Goal: Task Accomplishment & Management: Use online tool/utility

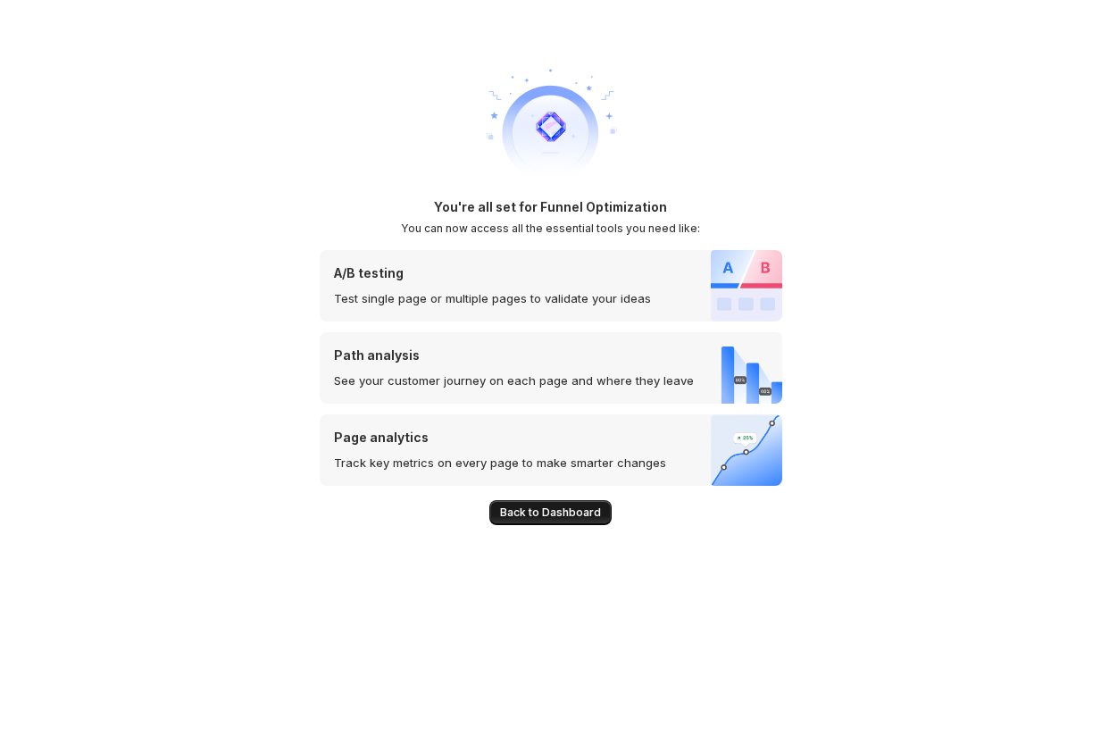
click at [549, 513] on span "Back to Dashboard" at bounding box center [550, 512] width 101 height 14
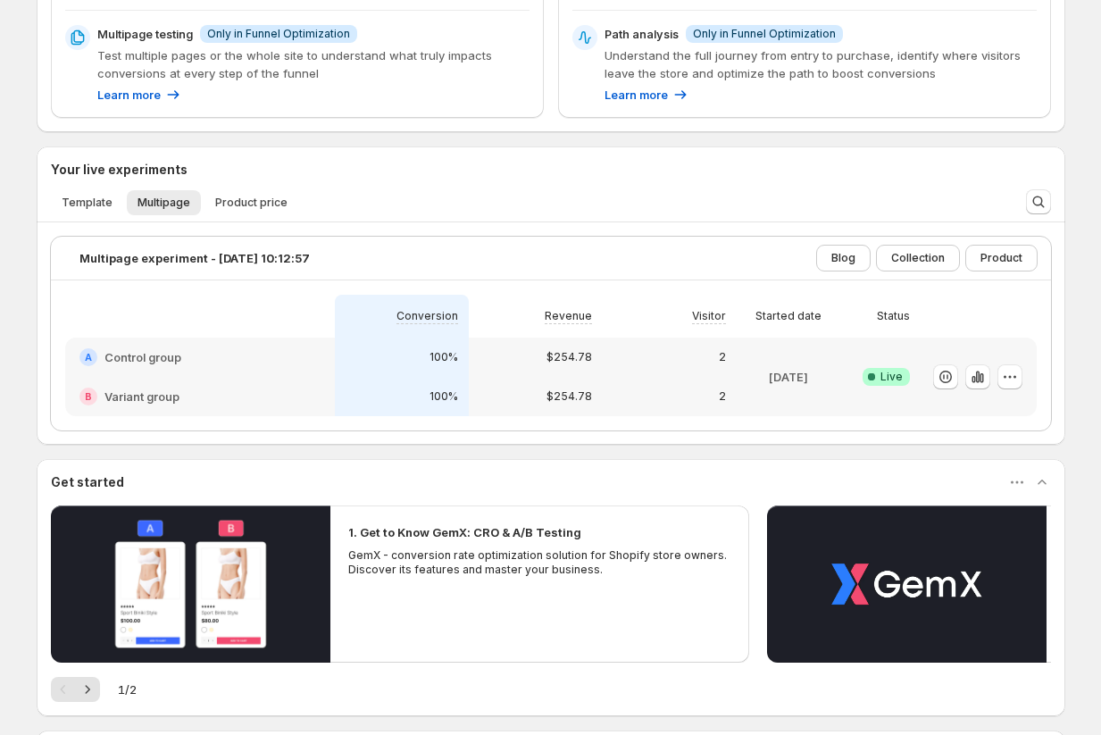
scroll to position [518, 0]
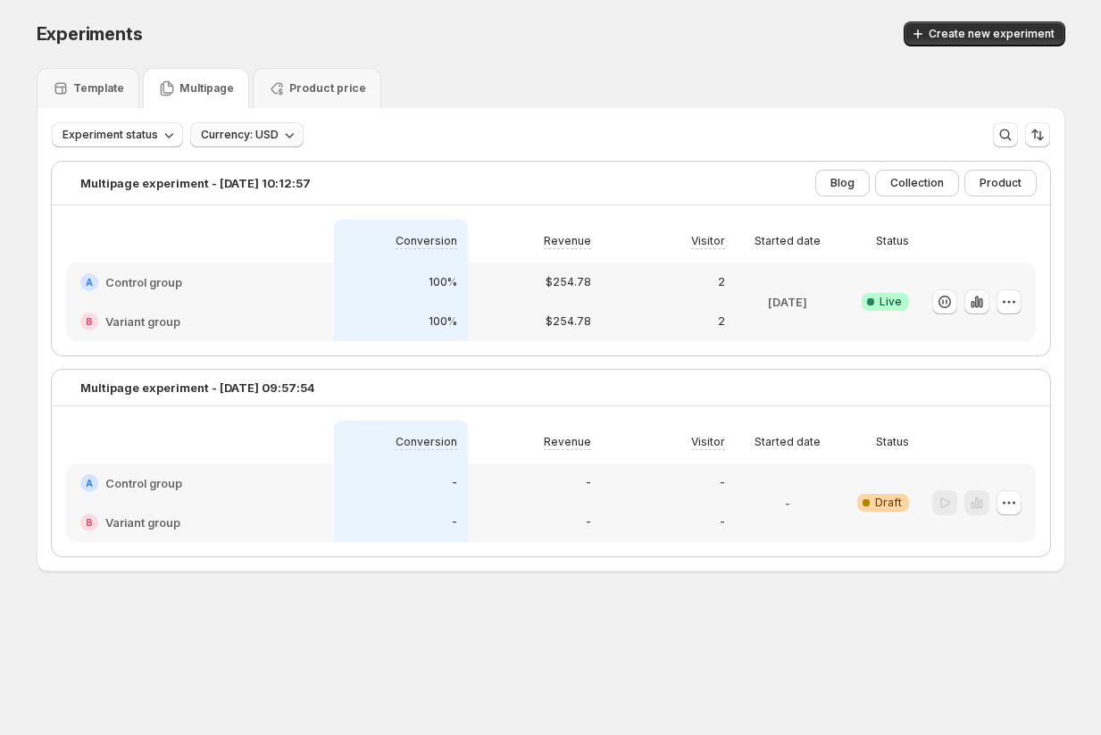
click at [241, 137] on span "Currency: USD" at bounding box center [240, 135] width 78 height 14
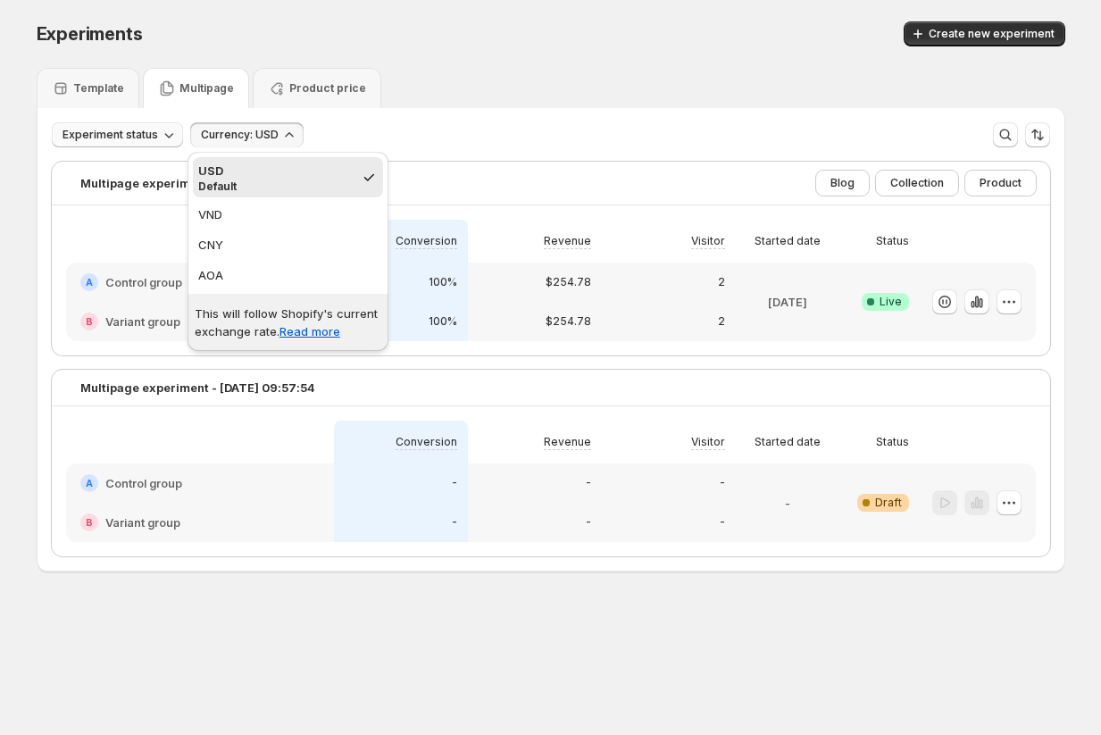
click at [132, 142] on button "Experiment status" at bounding box center [117, 134] width 131 height 25
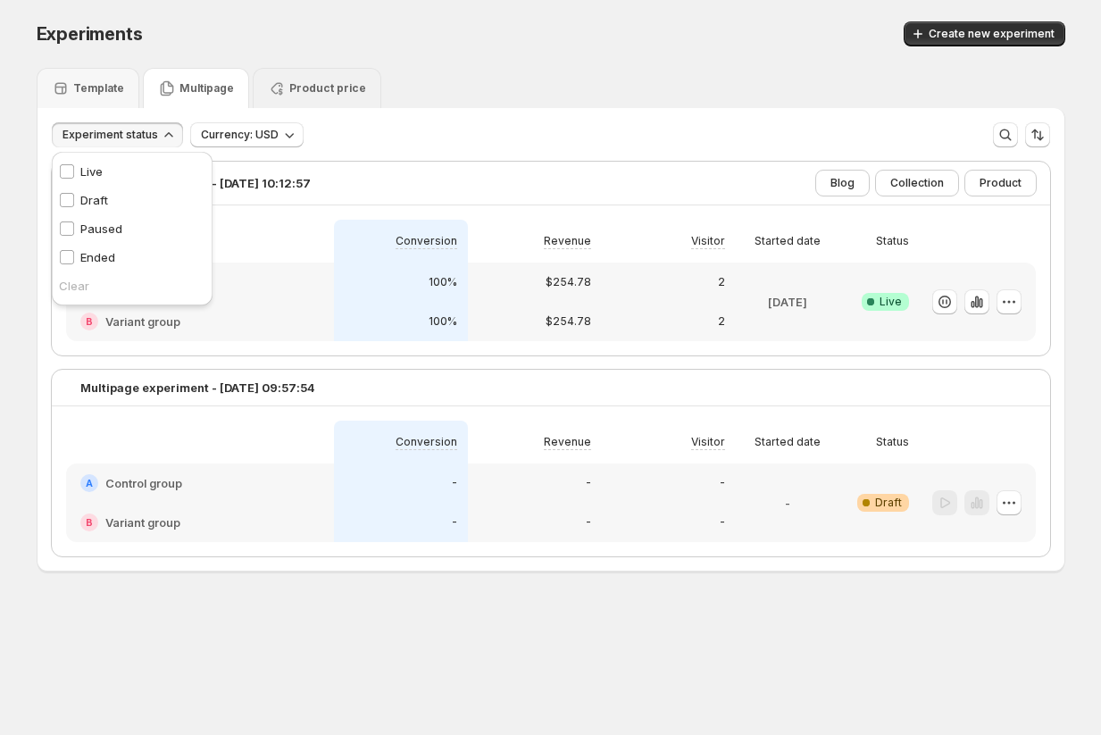
click at [296, 90] on p "Product price" at bounding box center [327, 88] width 77 height 14
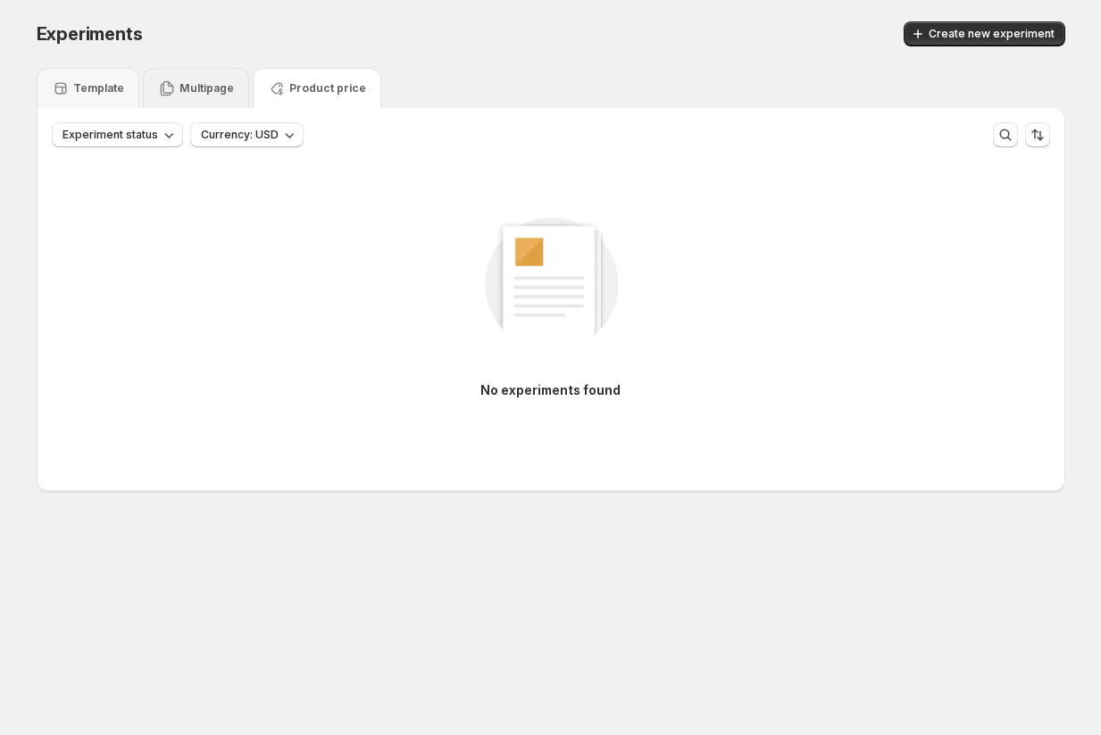
click at [183, 77] on div "Multipage" at bounding box center [196, 88] width 106 height 40
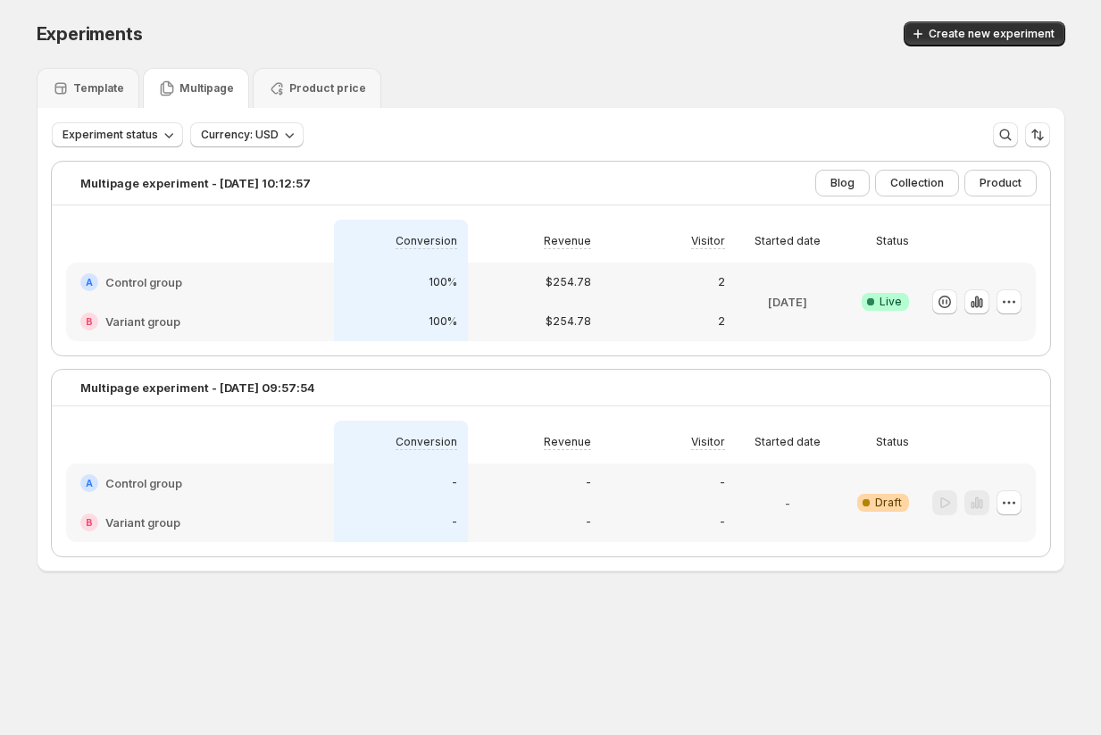
click at [216, 288] on div "A Control group" at bounding box center [199, 282] width 239 height 18
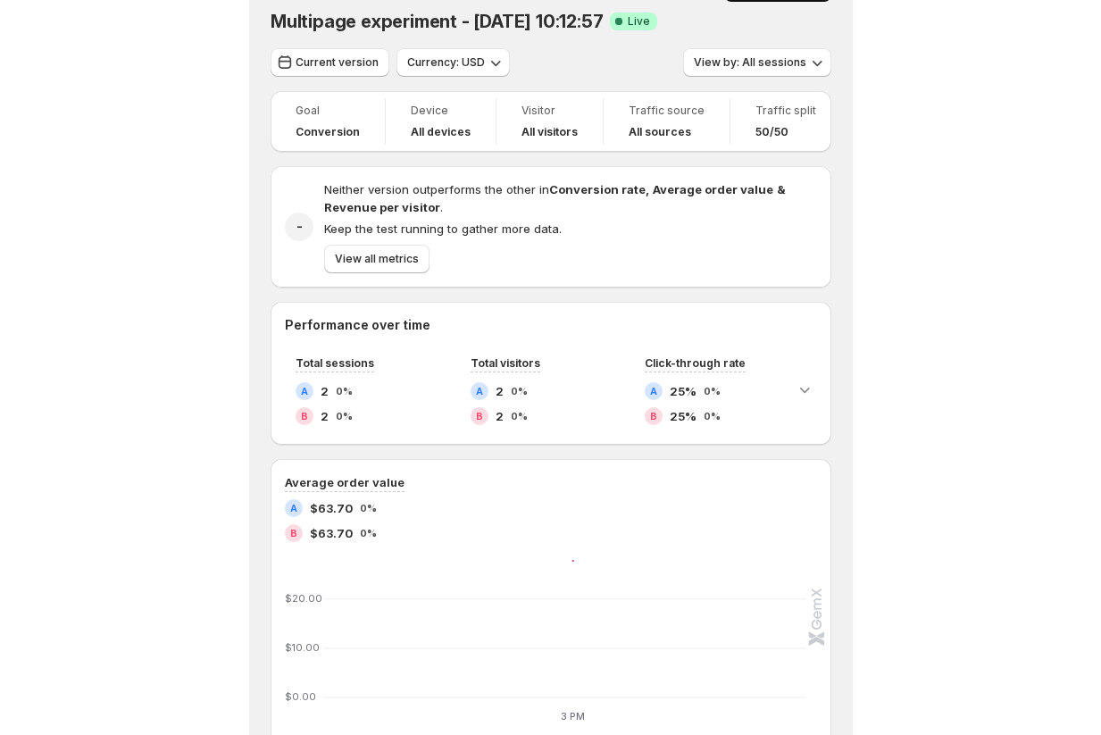
scroll to position [38, 0]
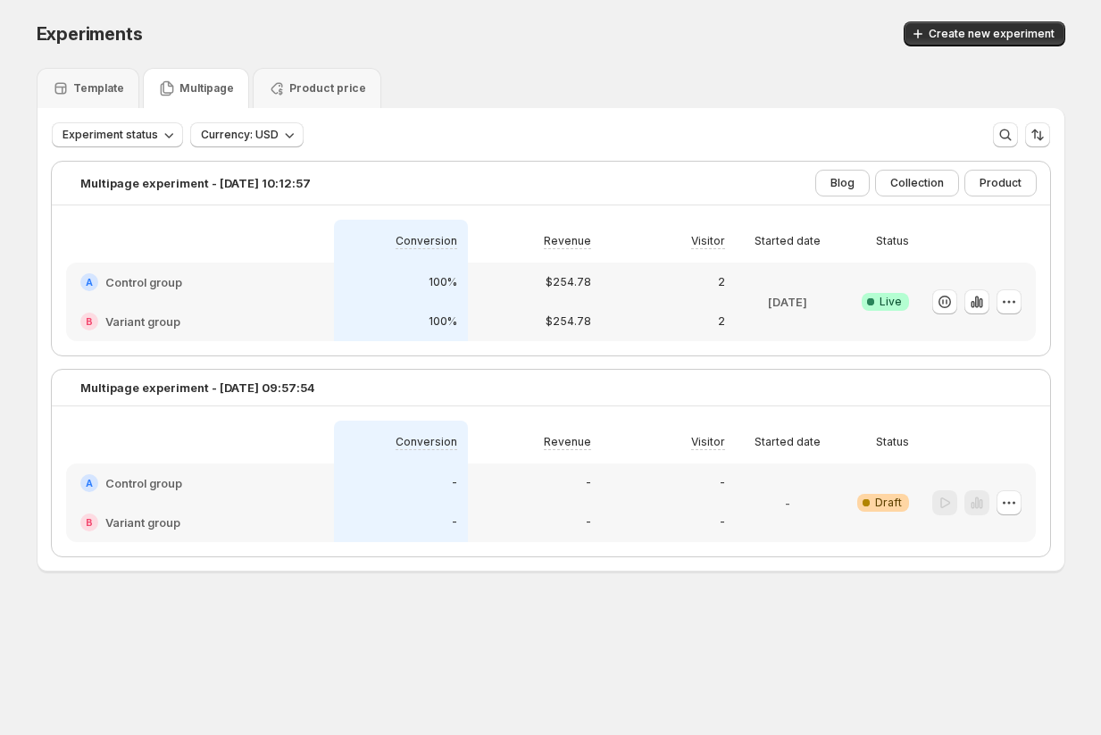
click at [267, 285] on div "A Control group" at bounding box center [199, 282] width 239 height 18
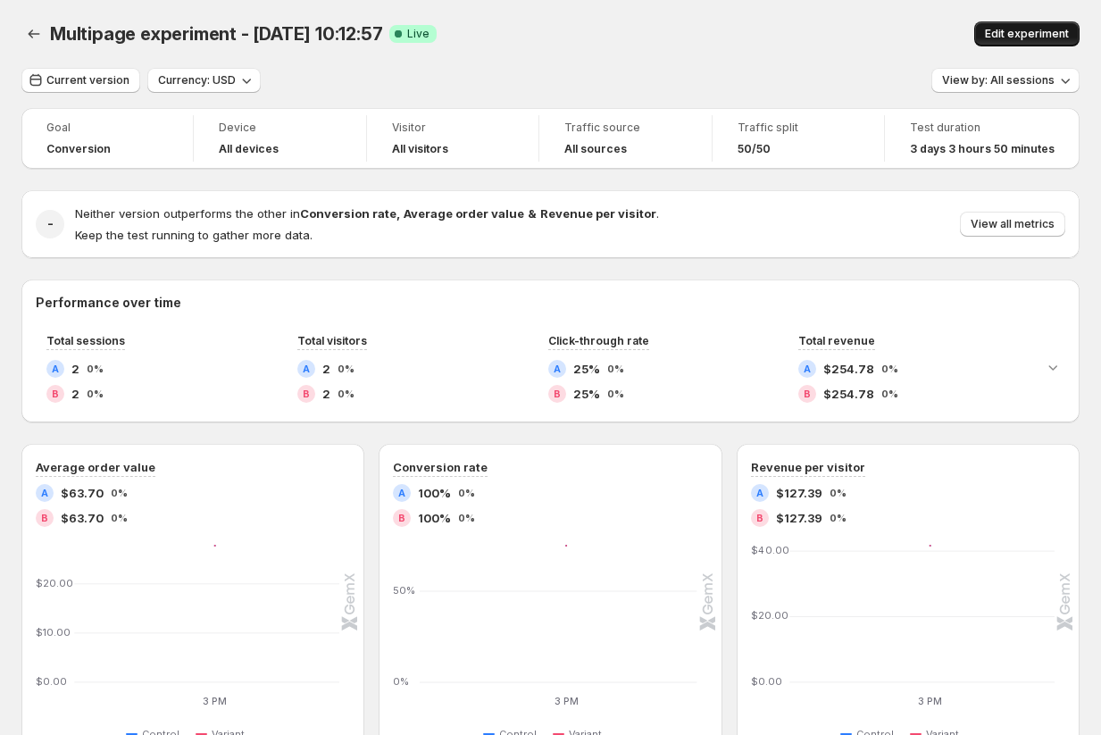
click at [603, 36] on span "Edit experiment" at bounding box center [1027, 34] width 84 height 14
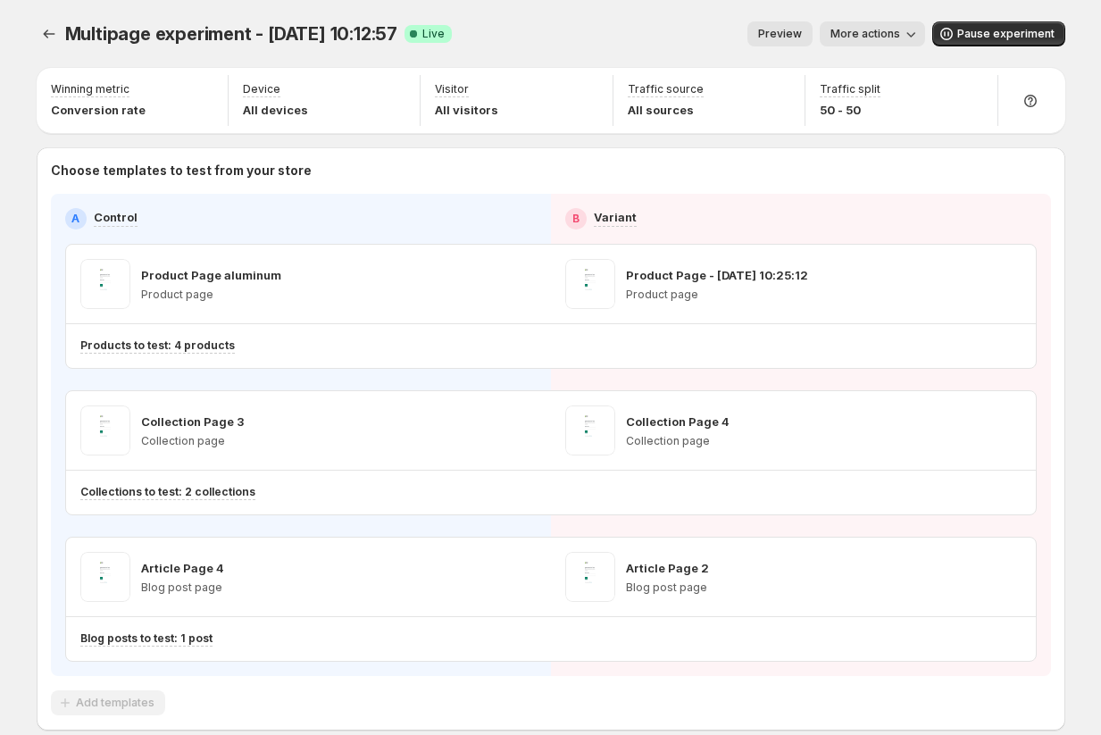
click at [603, 35] on span "Preview" at bounding box center [780, 34] width 44 height 14
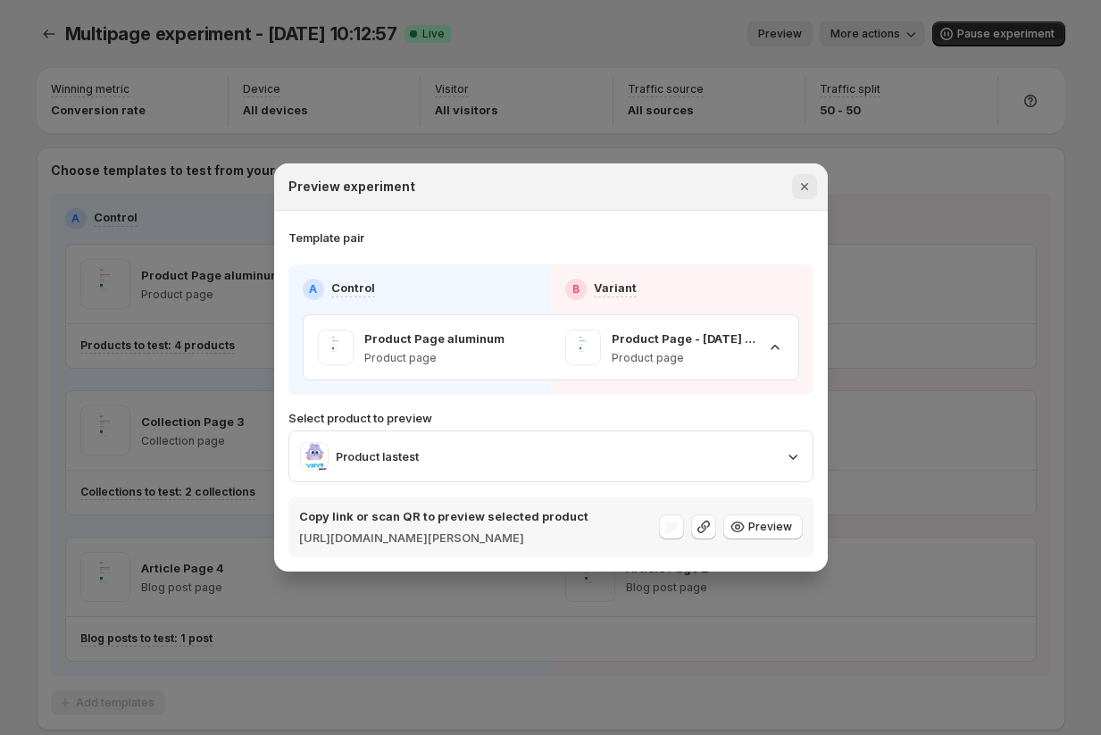
click at [603, 183] on icon "Close" at bounding box center [803, 186] width 7 height 7
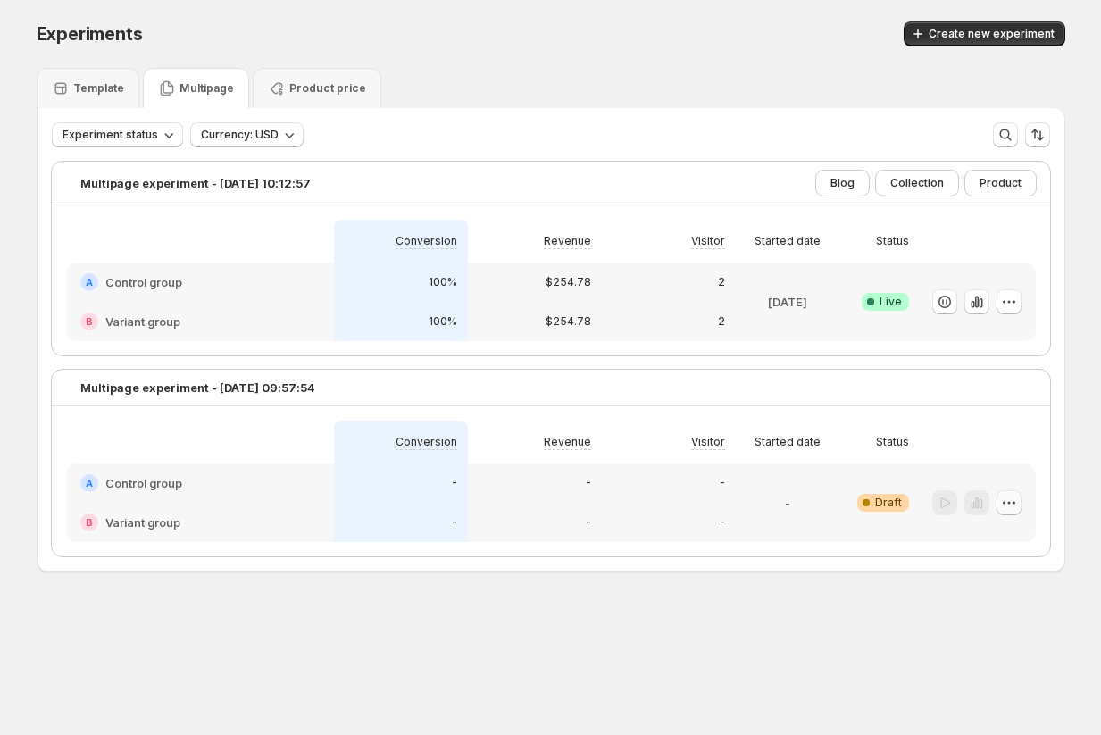
click at [603, 501] on icon "button" at bounding box center [1009, 503] width 18 height 18
click at [603, 220] on div at bounding box center [978, 241] width 116 height 43
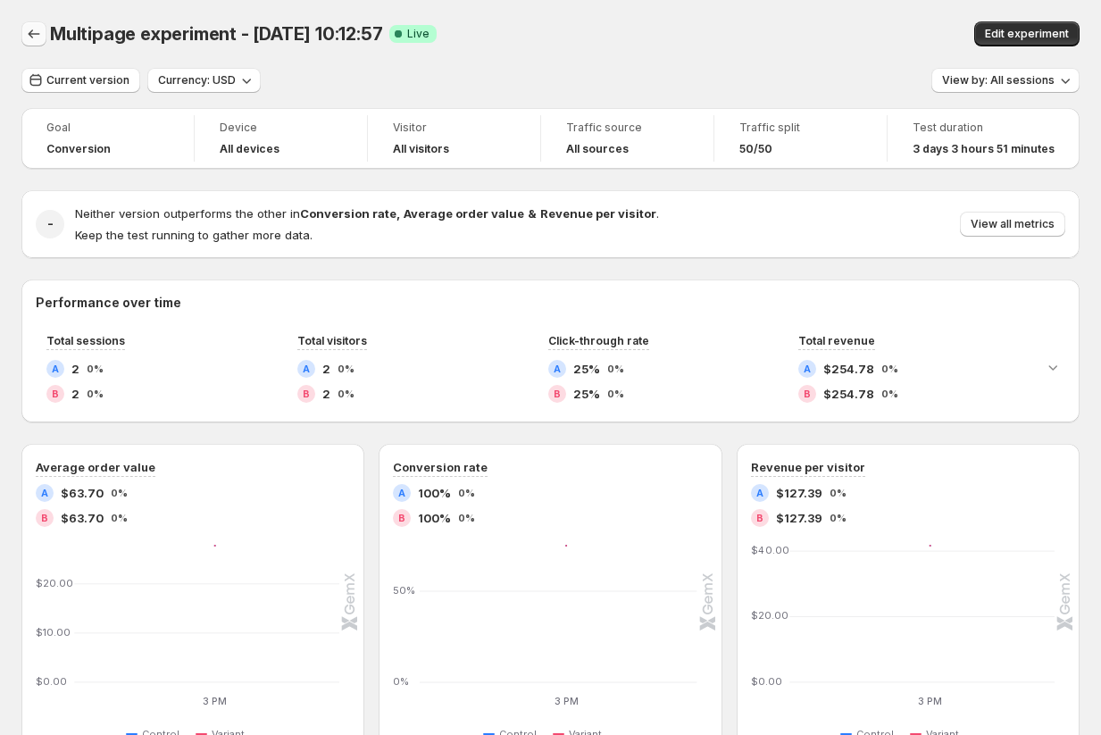
click at [25, 30] on icon "Back" at bounding box center [34, 34] width 18 height 18
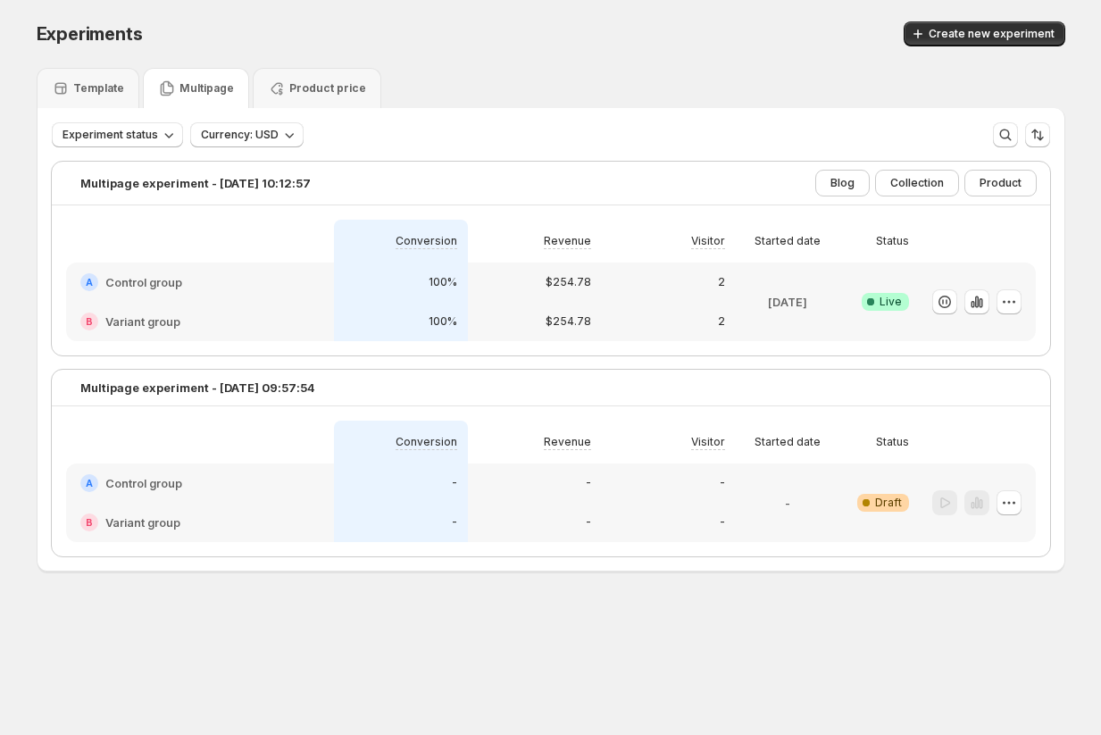
click at [247, 247] on div at bounding box center [199, 240] width 239 height 21
click at [253, 286] on div "A Control group" at bounding box center [199, 282] width 239 height 18
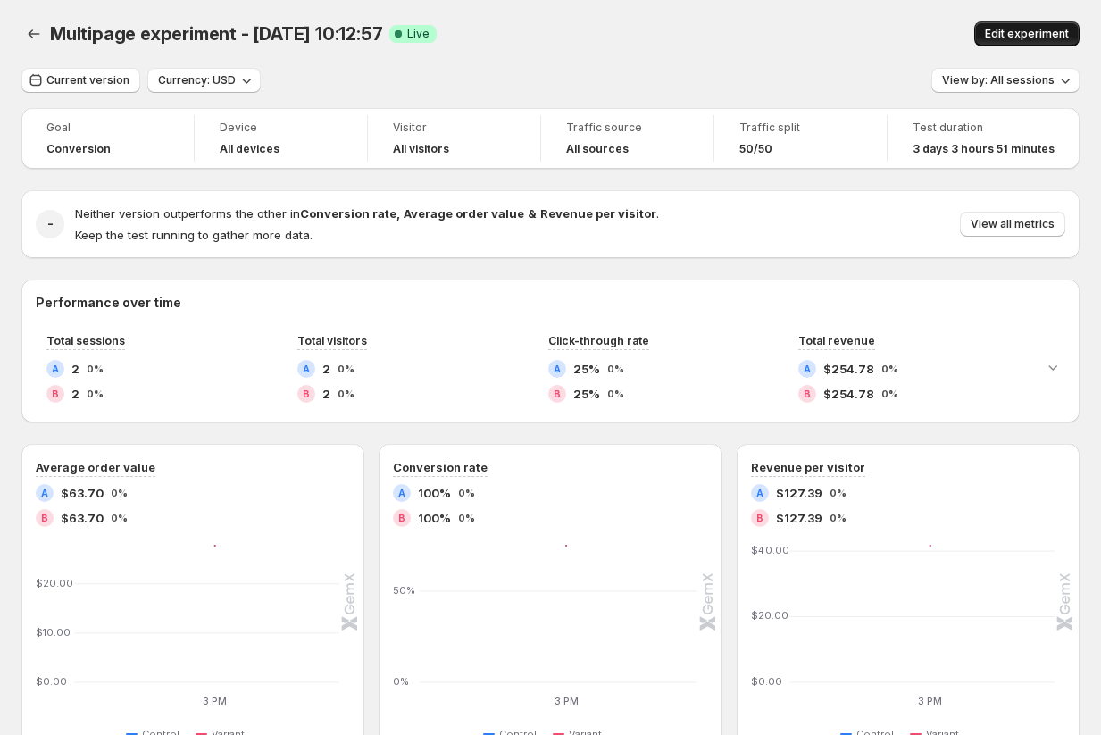
click at [603, 35] on span "Edit experiment" at bounding box center [1027, 34] width 84 height 14
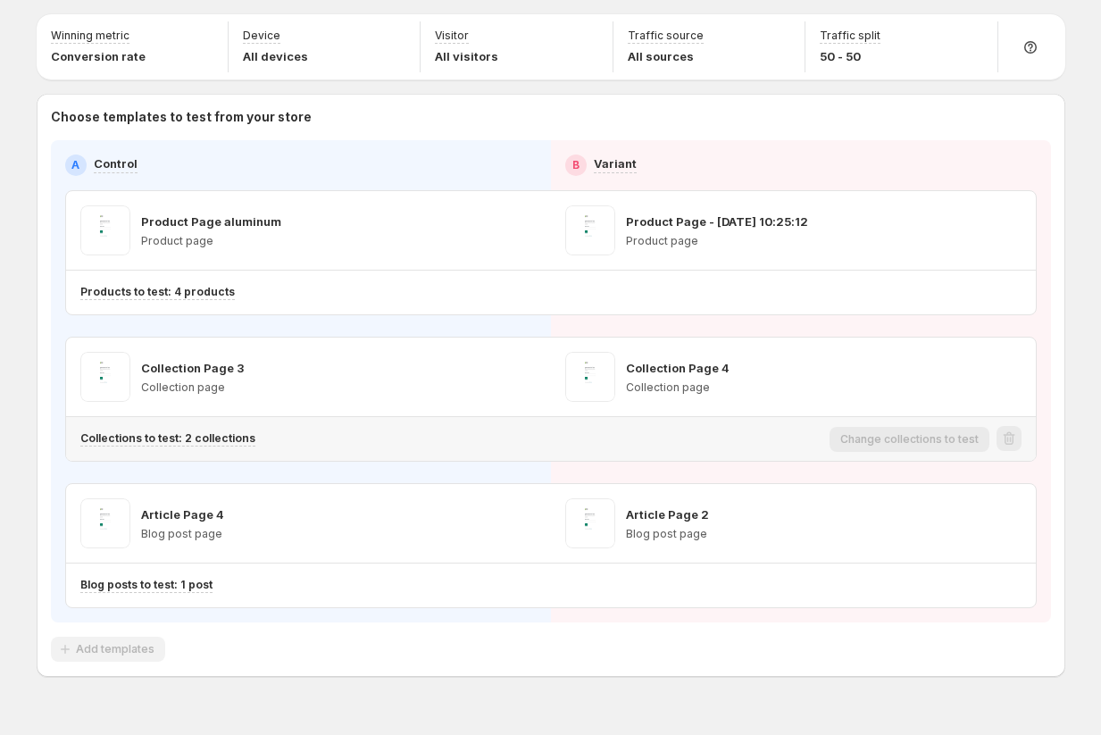
scroll to position [60, 0]
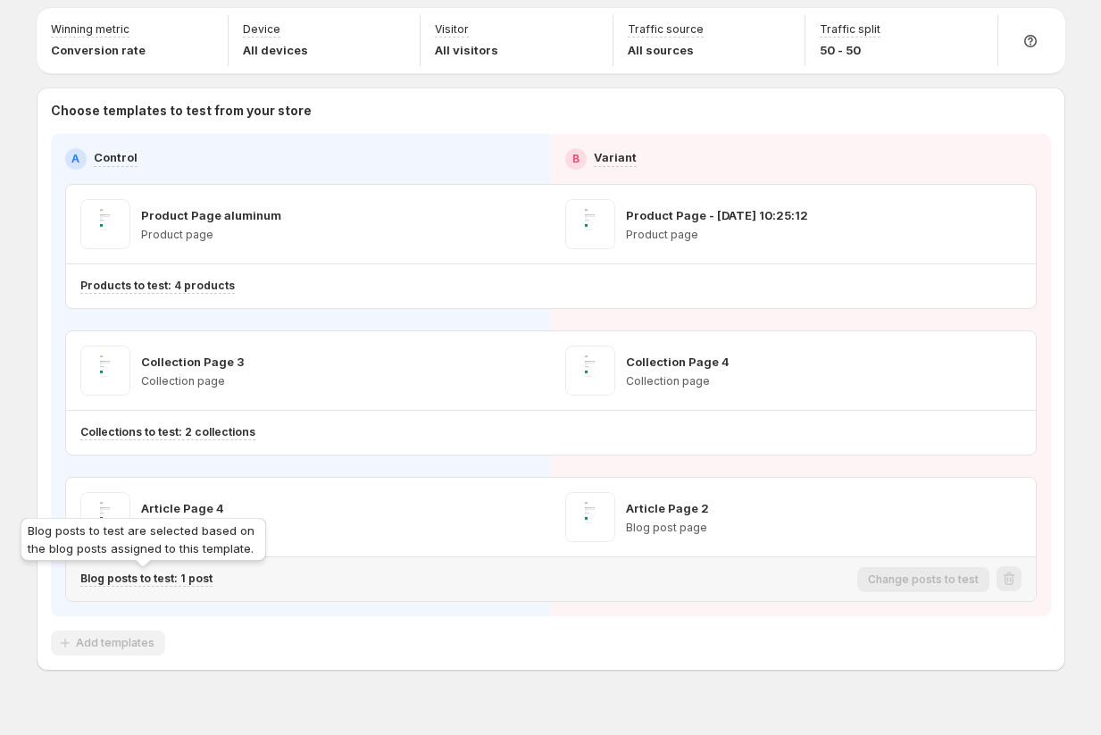
click at [134, 577] on p "Blog posts to test: 1 post" at bounding box center [146, 578] width 132 height 14
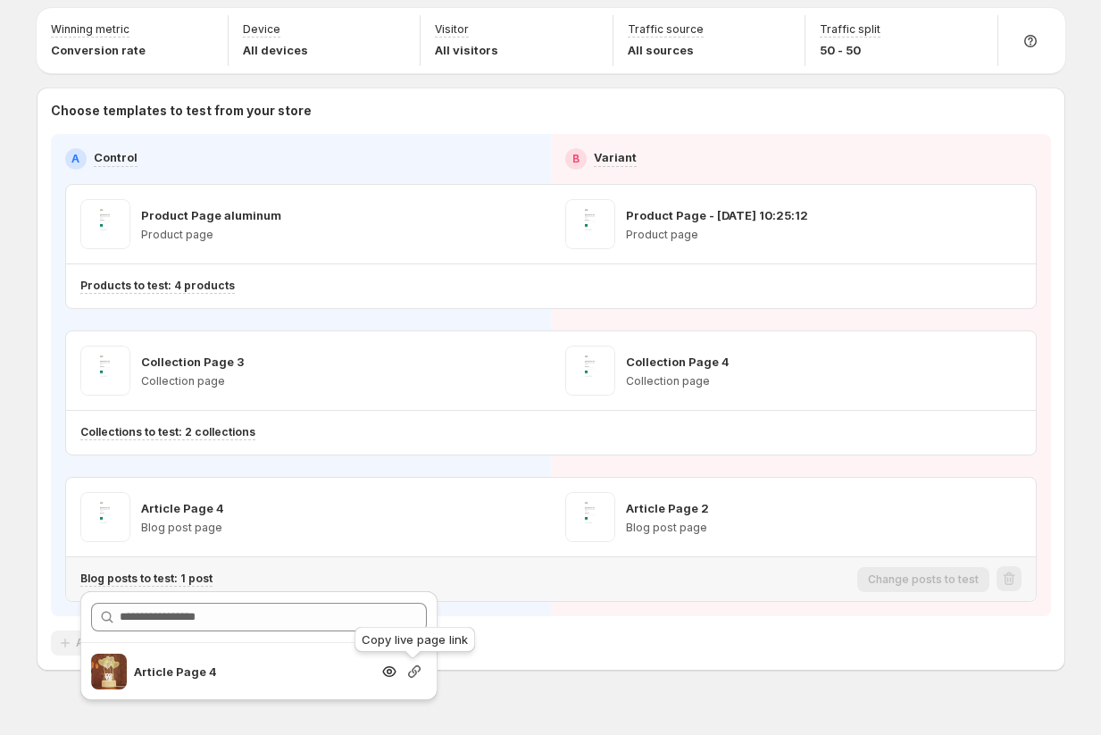
click at [416, 671] on icon "button" at bounding box center [414, 672] width 18 height 18
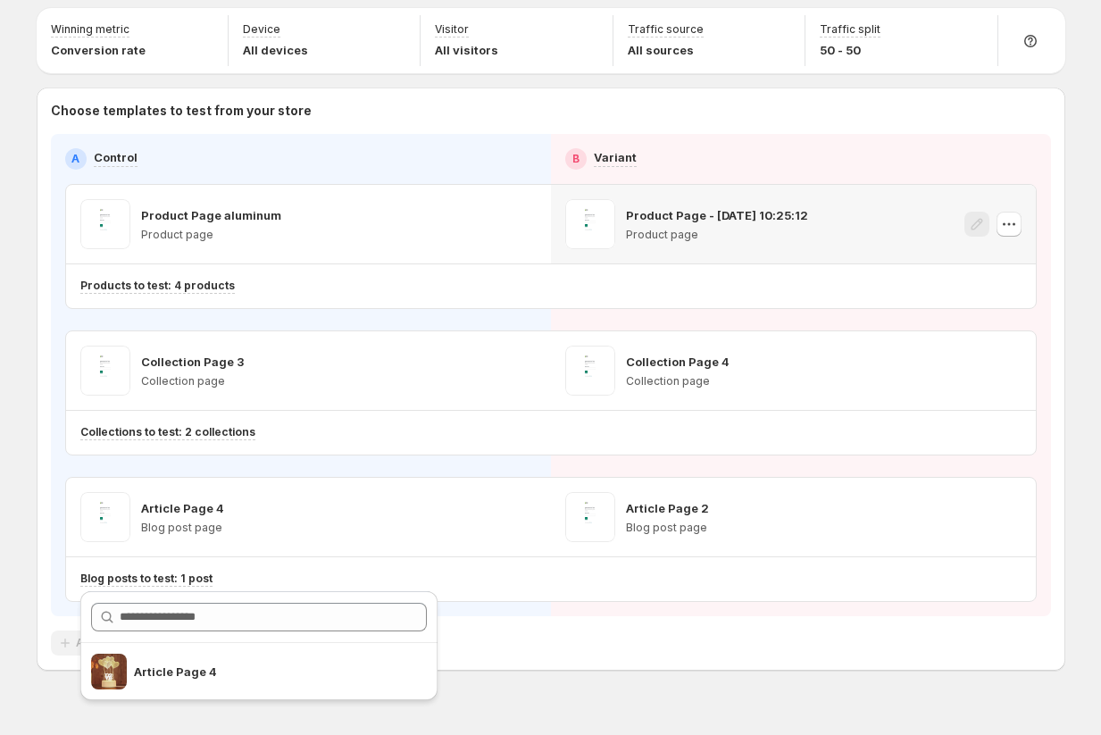
scroll to position [0, 0]
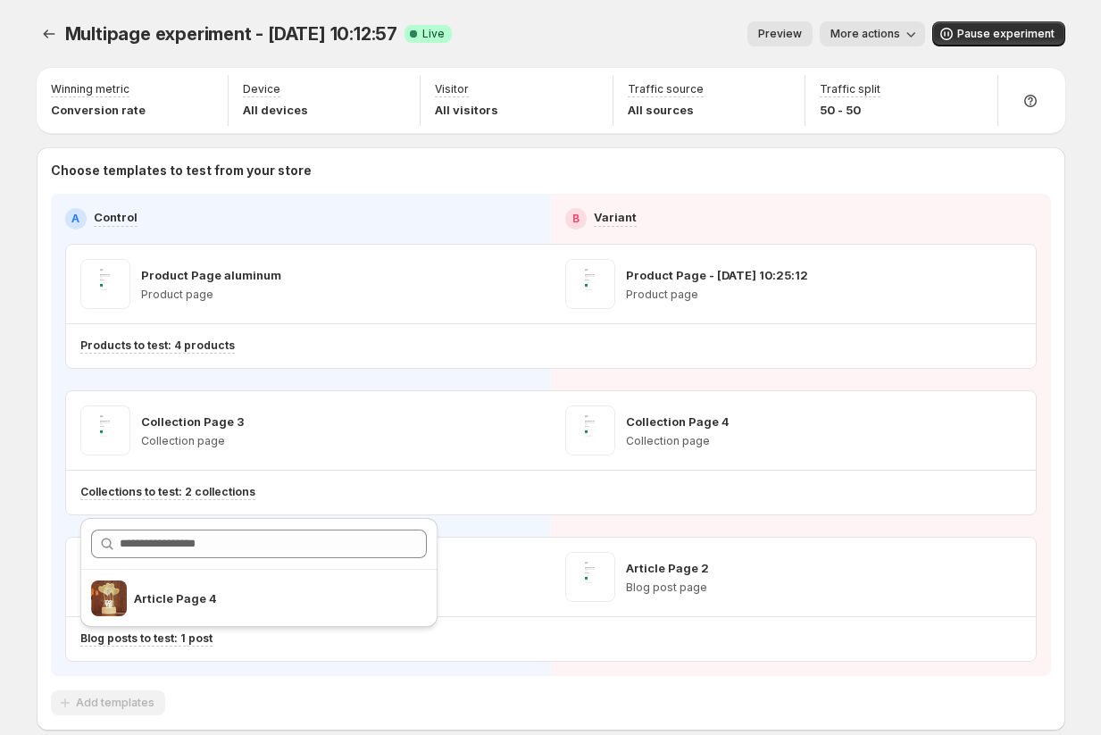
click at [603, 36] on icon "button" at bounding box center [911, 34] width 18 height 18
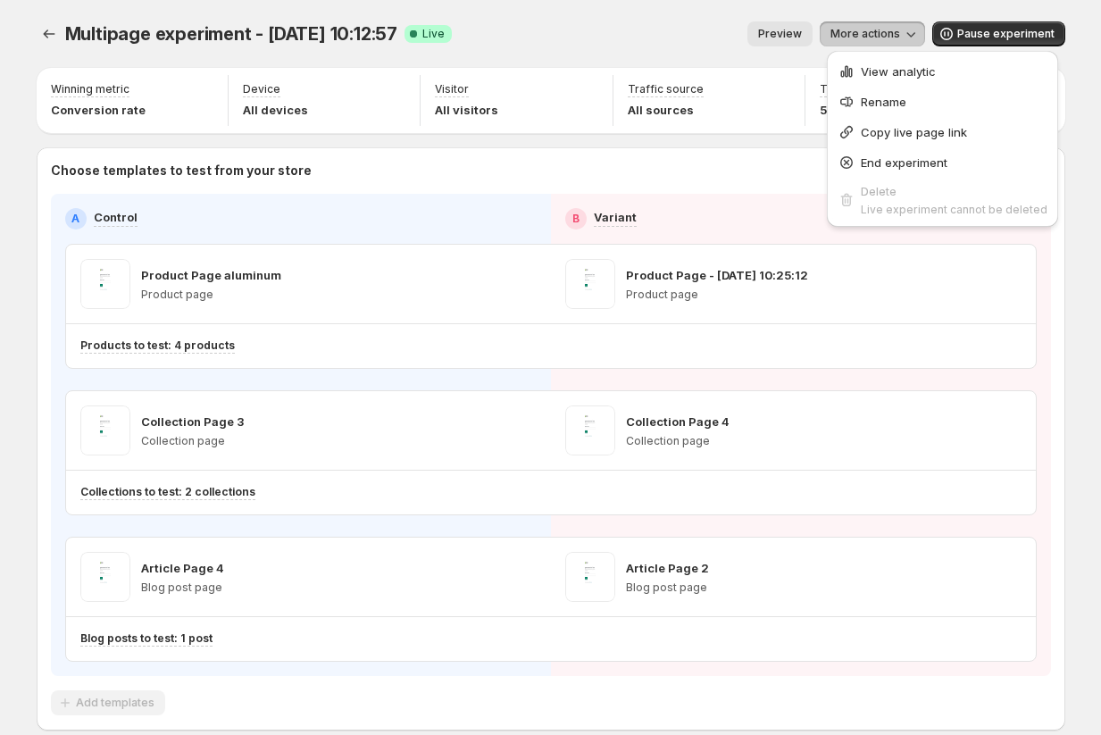
click at [603, 21] on div "Preview More actions" at bounding box center [695, 33] width 459 height 25
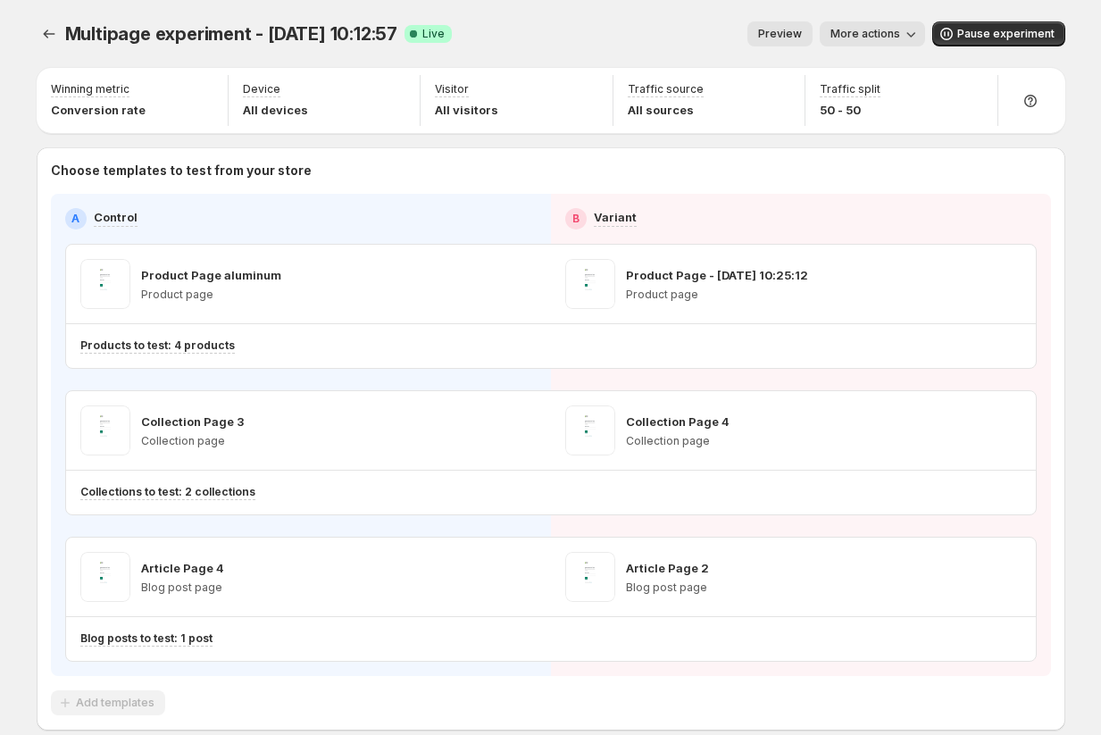
click at [603, 37] on span "Preview" at bounding box center [780, 34] width 44 height 14
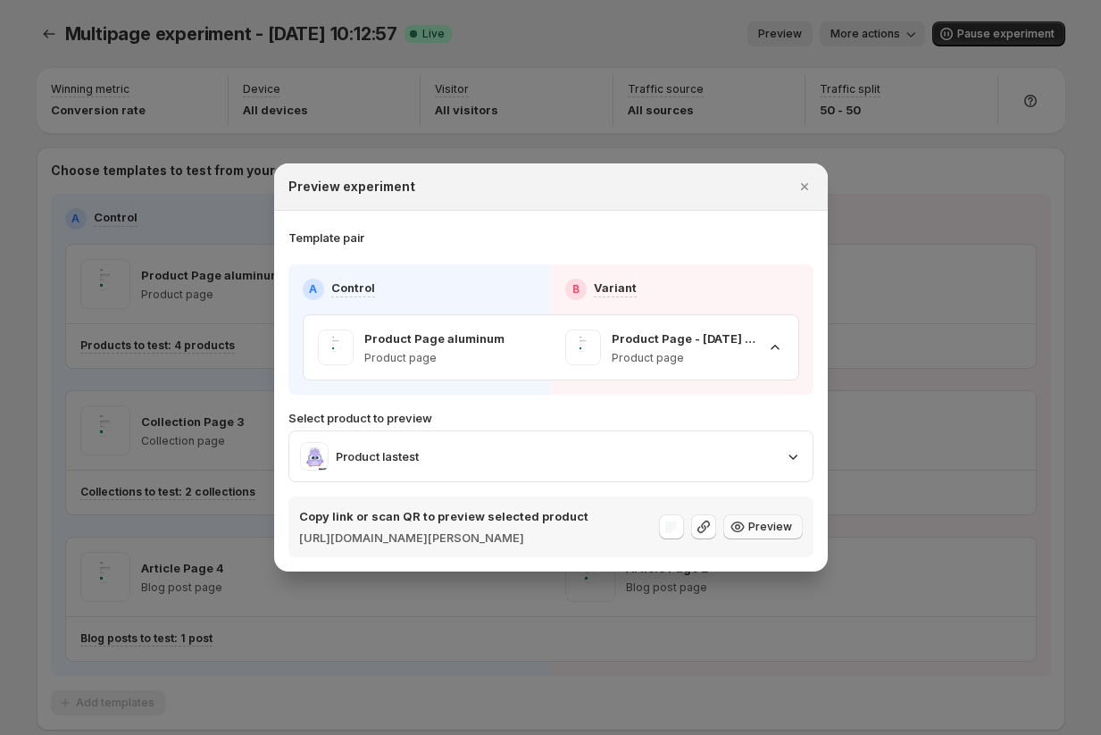
click at [603, 524] on span "Preview" at bounding box center [770, 527] width 44 height 14
click at [603, 338] on icon ":rk0:" at bounding box center [775, 347] width 18 height 18
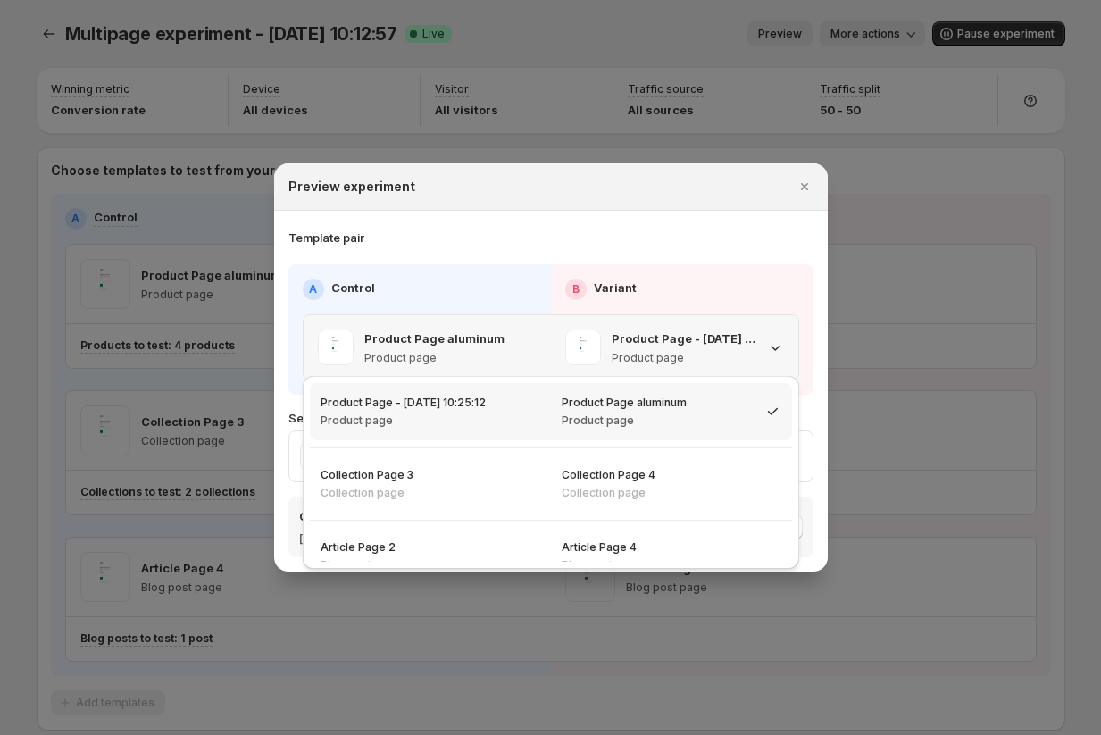
click at [603, 346] on icon ":rk0:" at bounding box center [775, 348] width 9 height 5
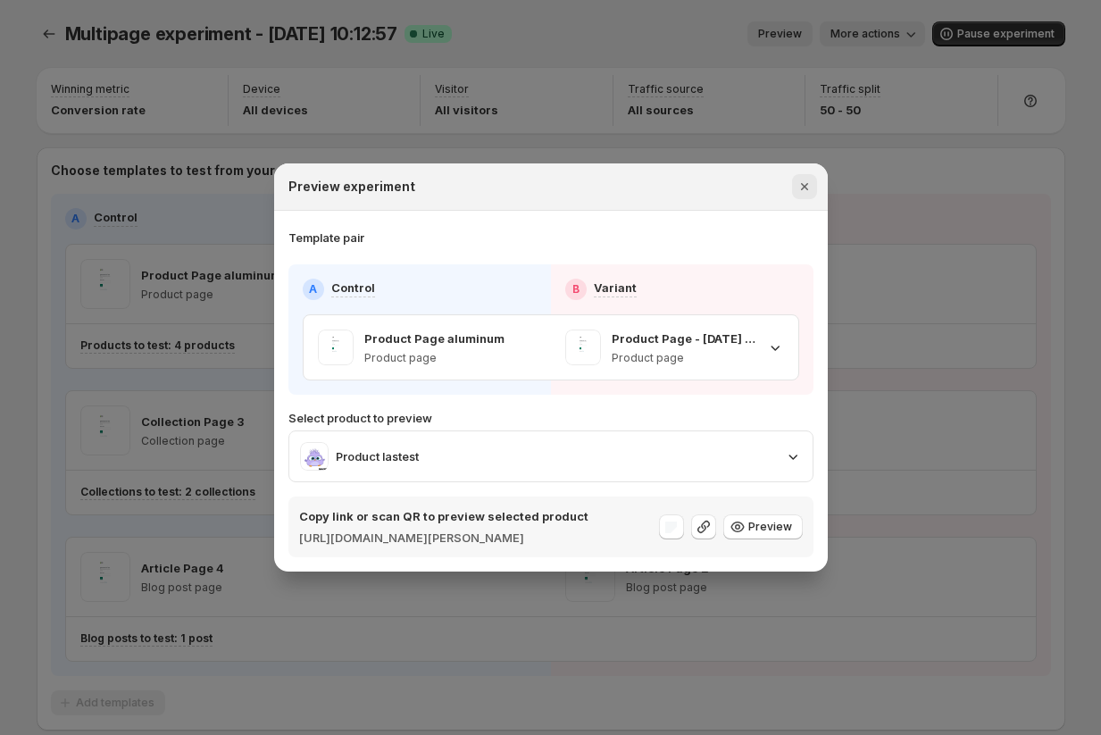
click at [603, 183] on icon "Close" at bounding box center [803, 186] width 7 height 7
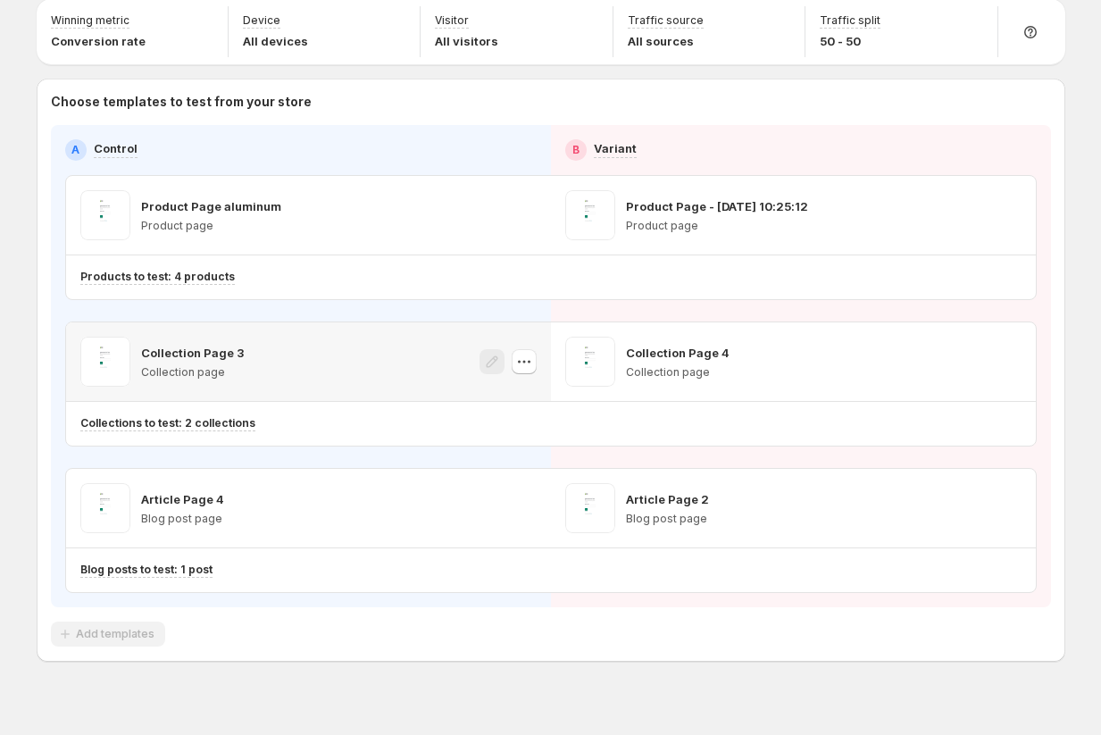
scroll to position [72, 0]
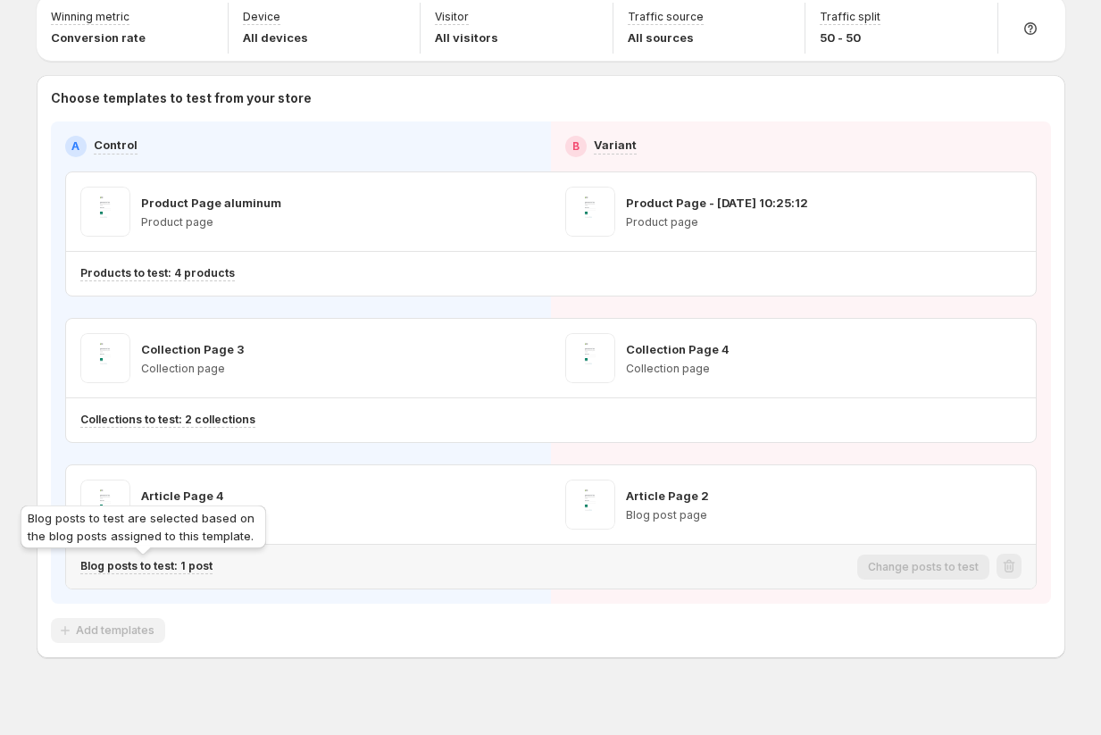
click at [151, 568] on p "Blog posts to test: 1 post" at bounding box center [146, 566] width 132 height 14
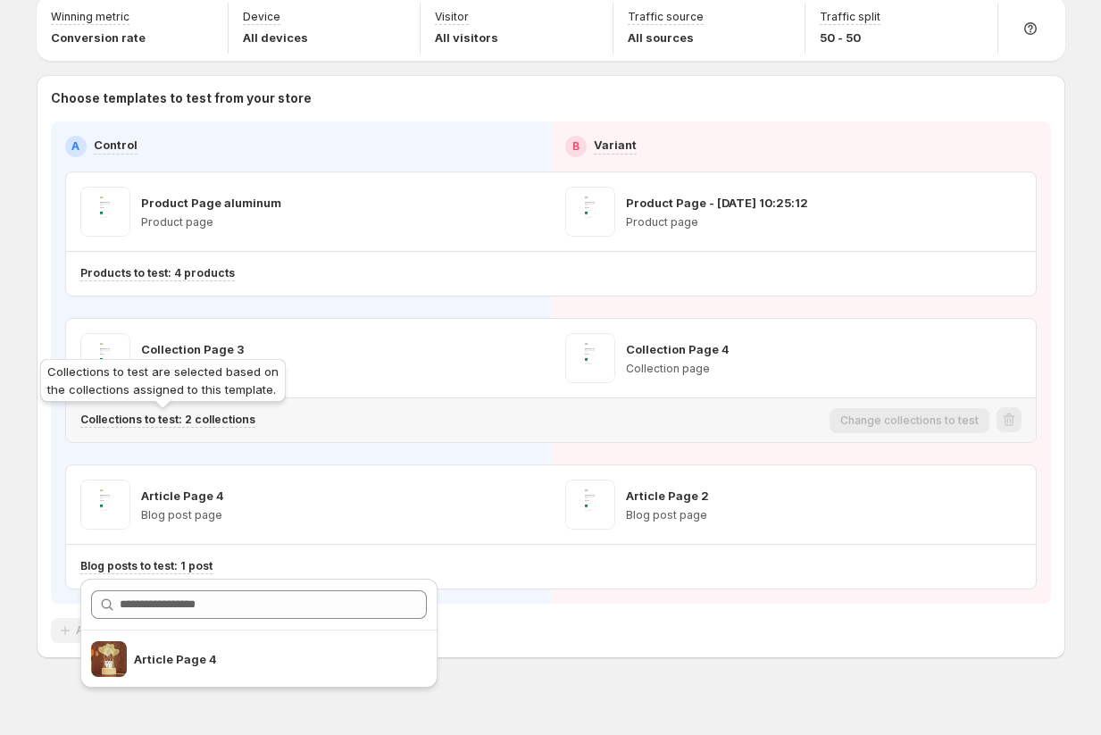
click at [223, 412] on div "Collections to test are selected based on the collections assigned to this temp…" at bounding box center [163, 383] width 253 height 57
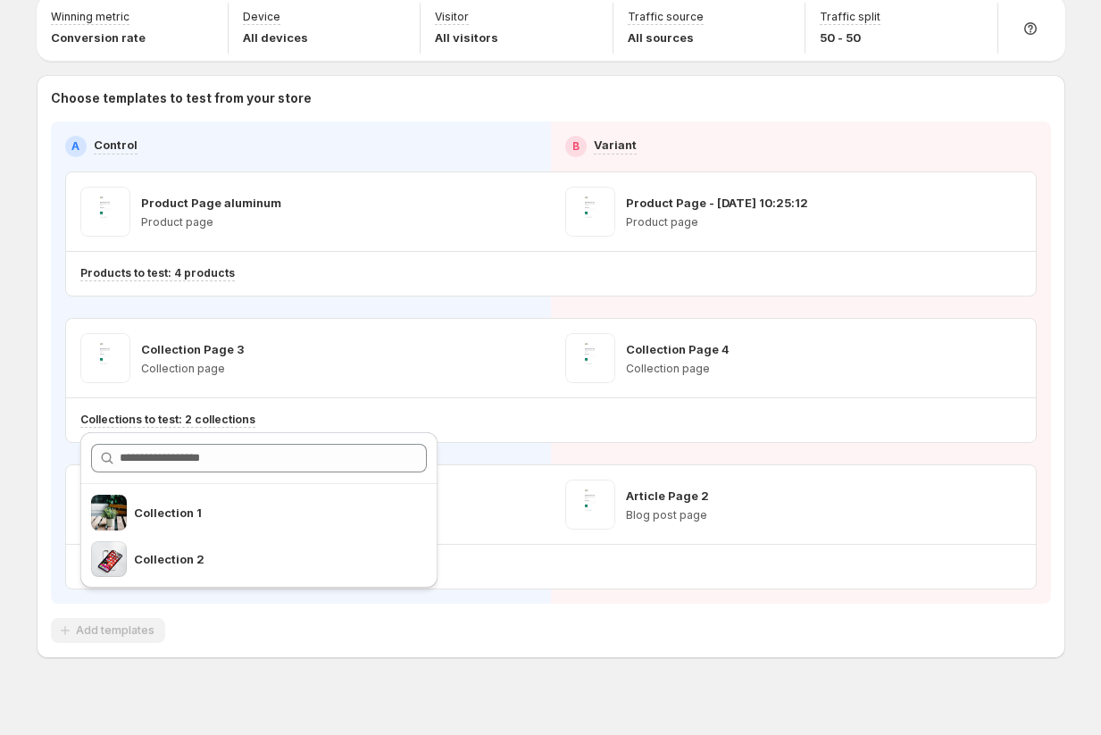
click at [272, 299] on div "Product Page aluminum Product page Product Page - Jun 9, 10:25:12 Product page …" at bounding box center [550, 380] width 971 height 418
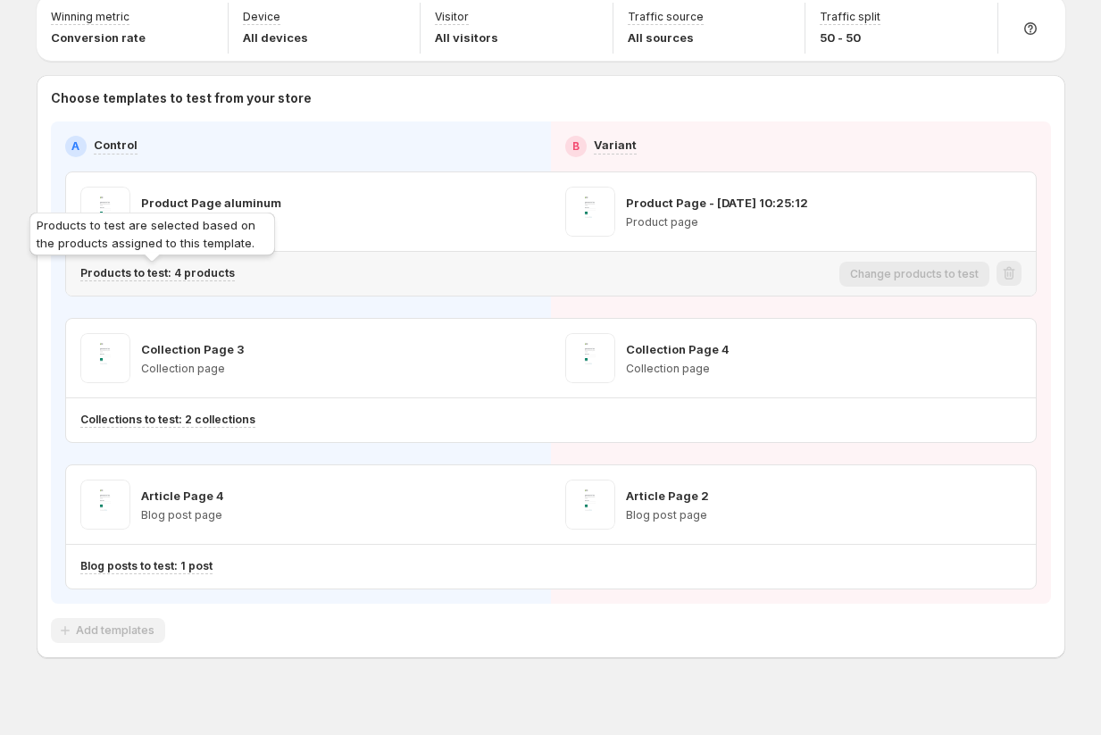
click at [142, 274] on p "Products to test: 4 products" at bounding box center [157, 273] width 154 height 14
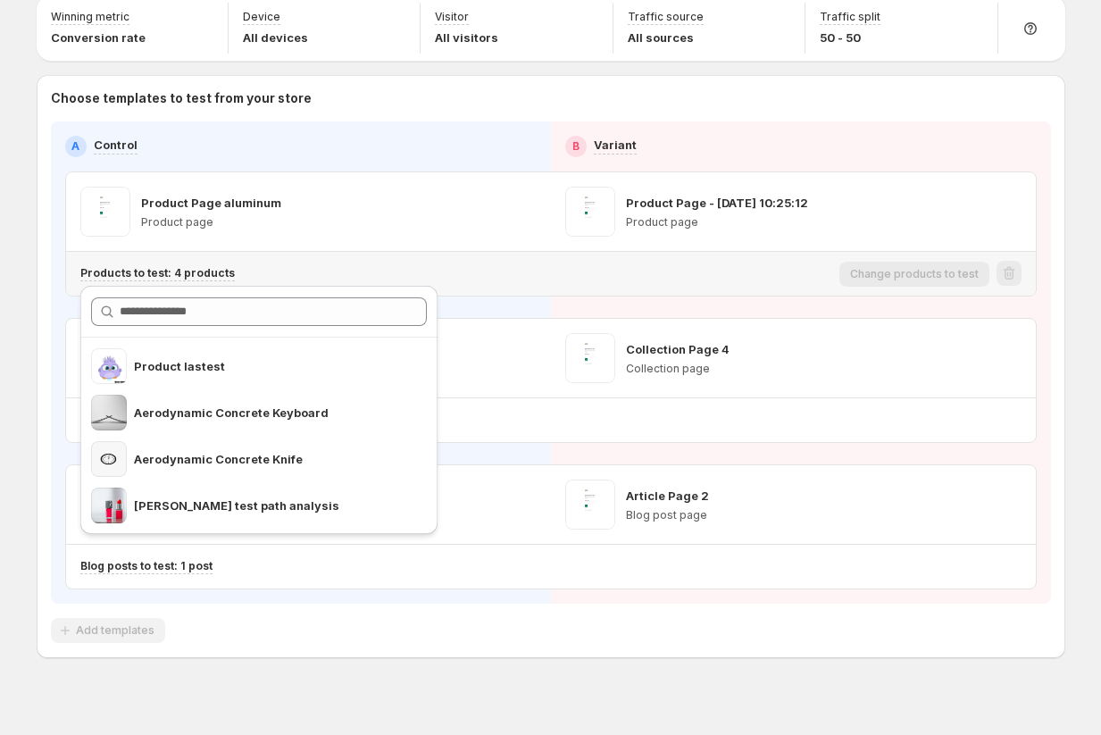
click at [237, 263] on div "Products to test: 4 products" at bounding box center [456, 273] width 752 height 29
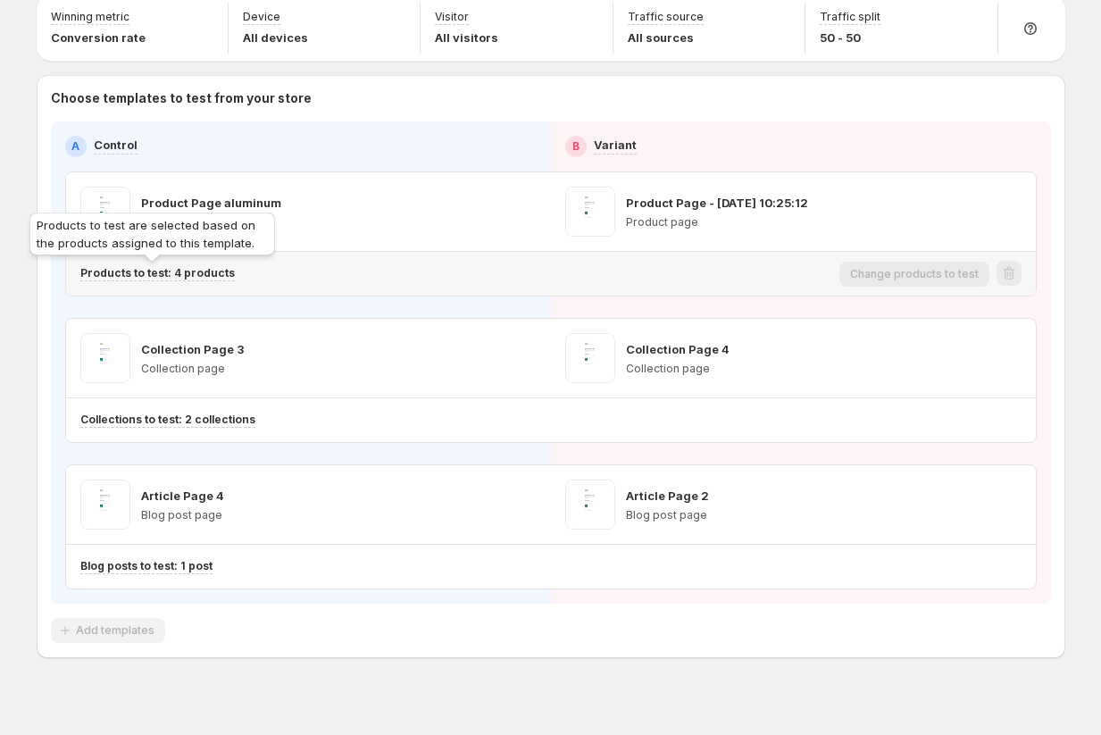
click at [210, 274] on p "Products to test: 4 products" at bounding box center [157, 273] width 154 height 14
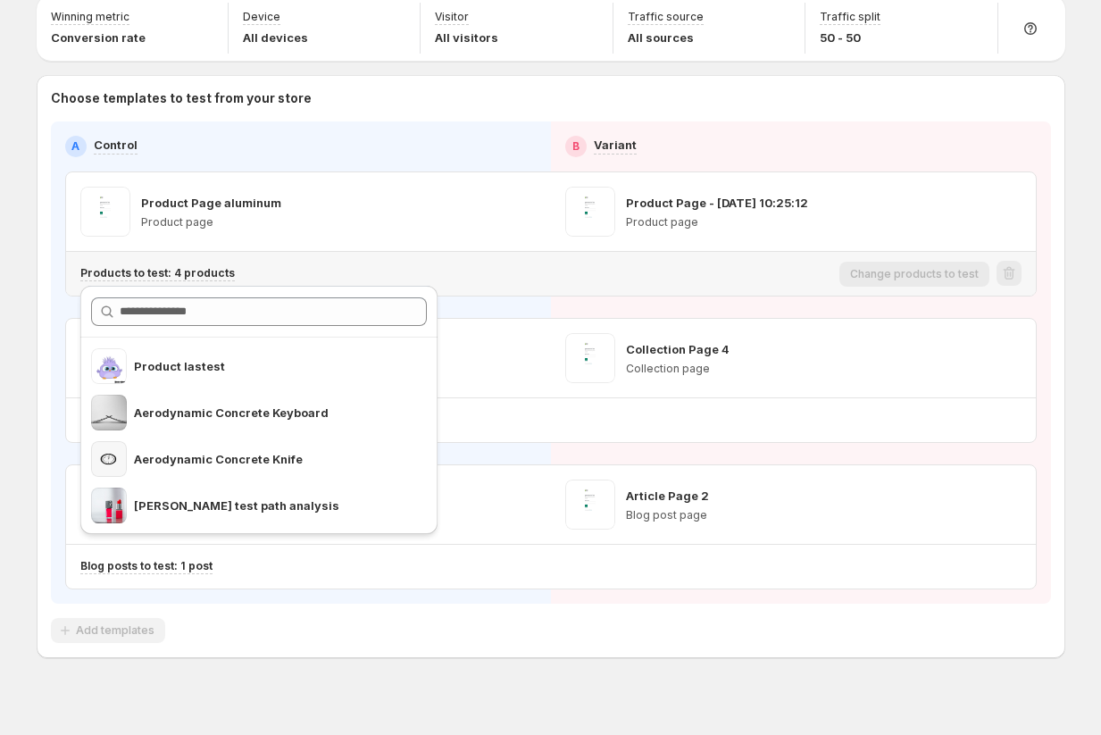
click at [603, 285] on div "Products to test: 4 products" at bounding box center [456, 273] width 752 height 29
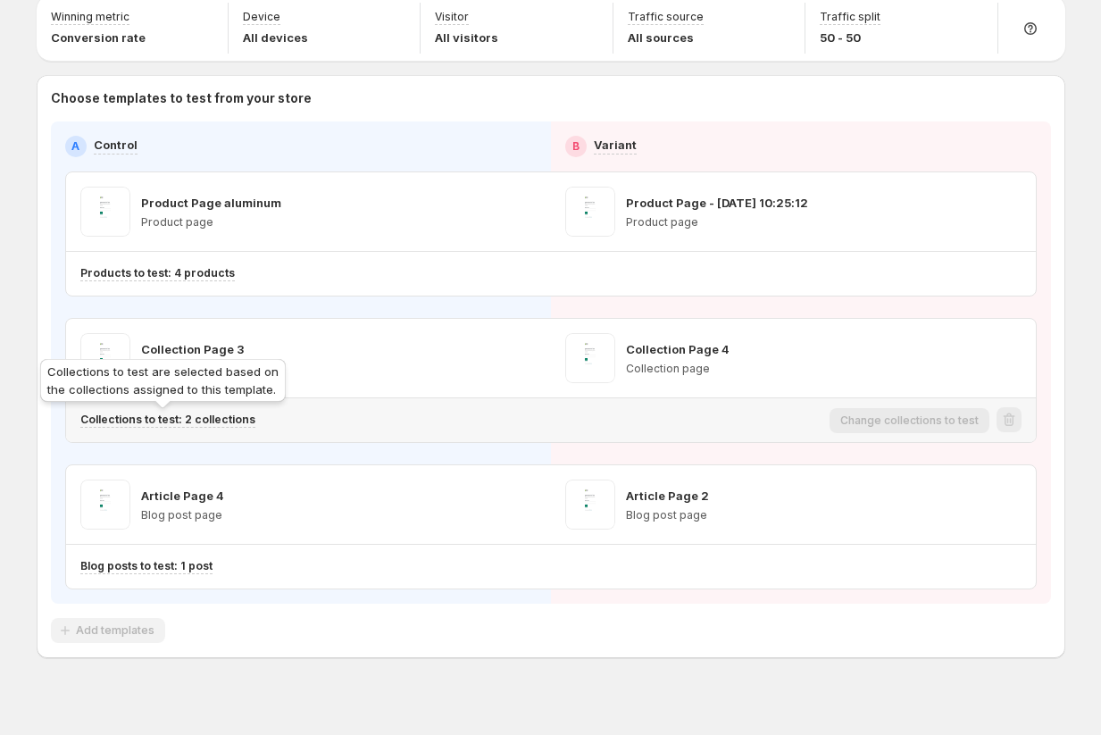
click at [172, 410] on div "Collections to test are selected based on the collections assigned to this temp…" at bounding box center [163, 383] width 253 height 57
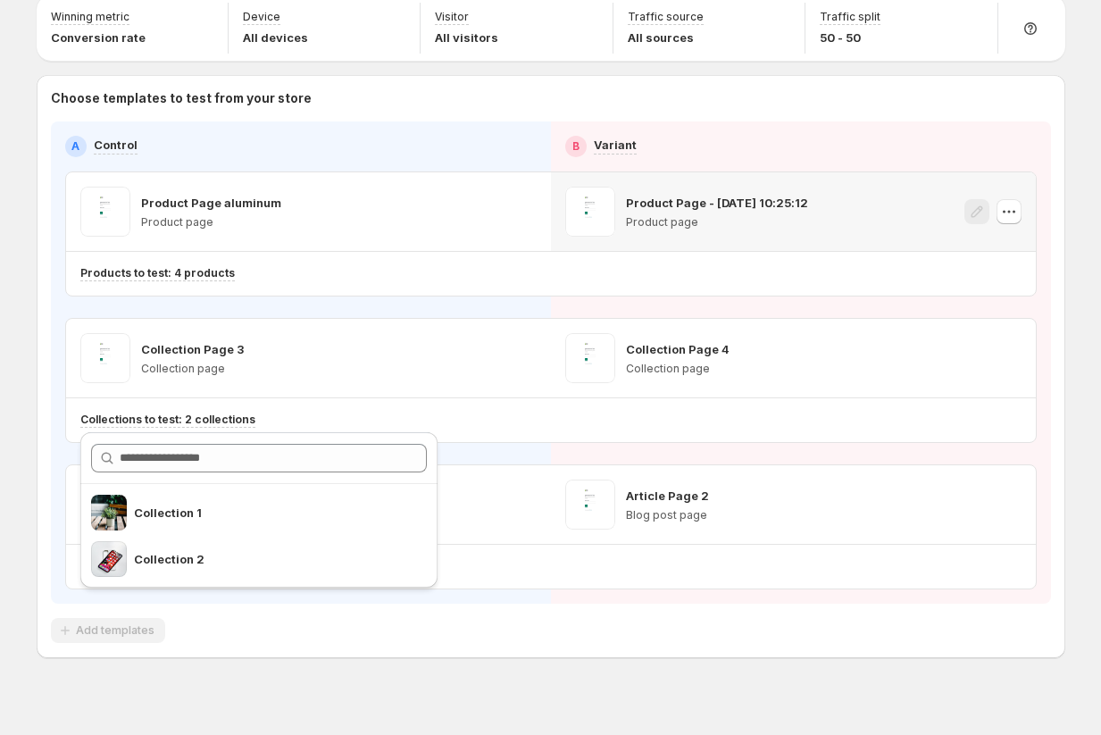
click at [593, 200] on span at bounding box center [590, 212] width 50 height 50
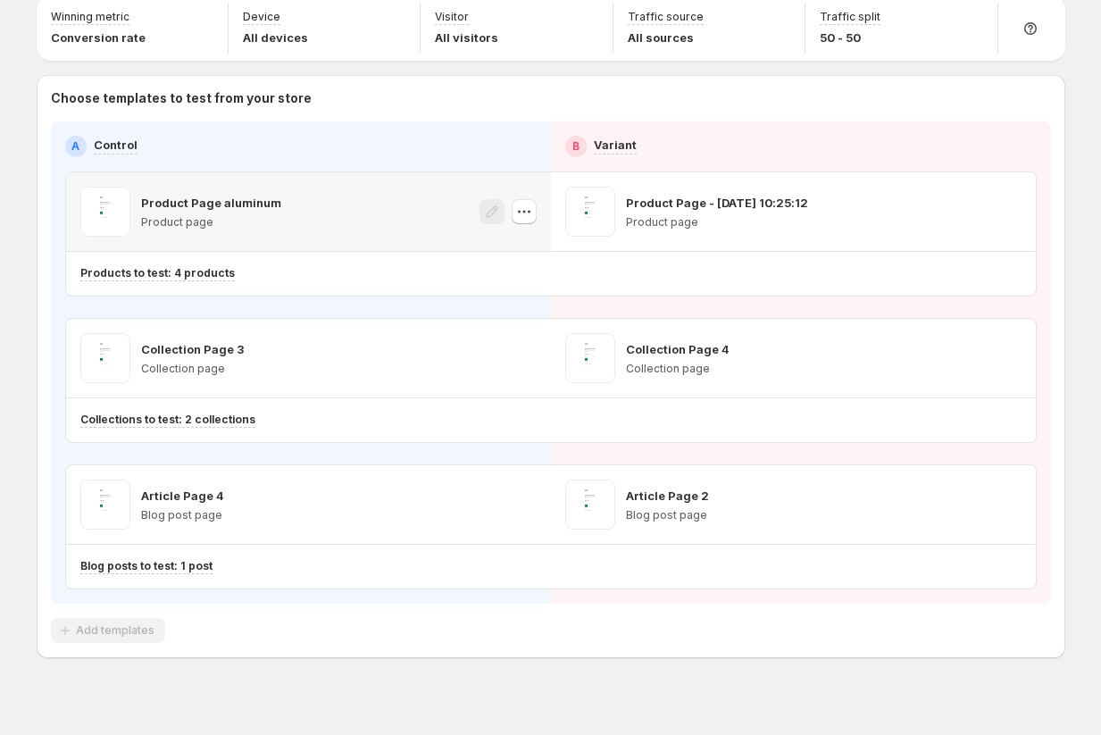
click at [421, 206] on div "Product Page aluminum Product page" at bounding box center [308, 212] width 456 height 50
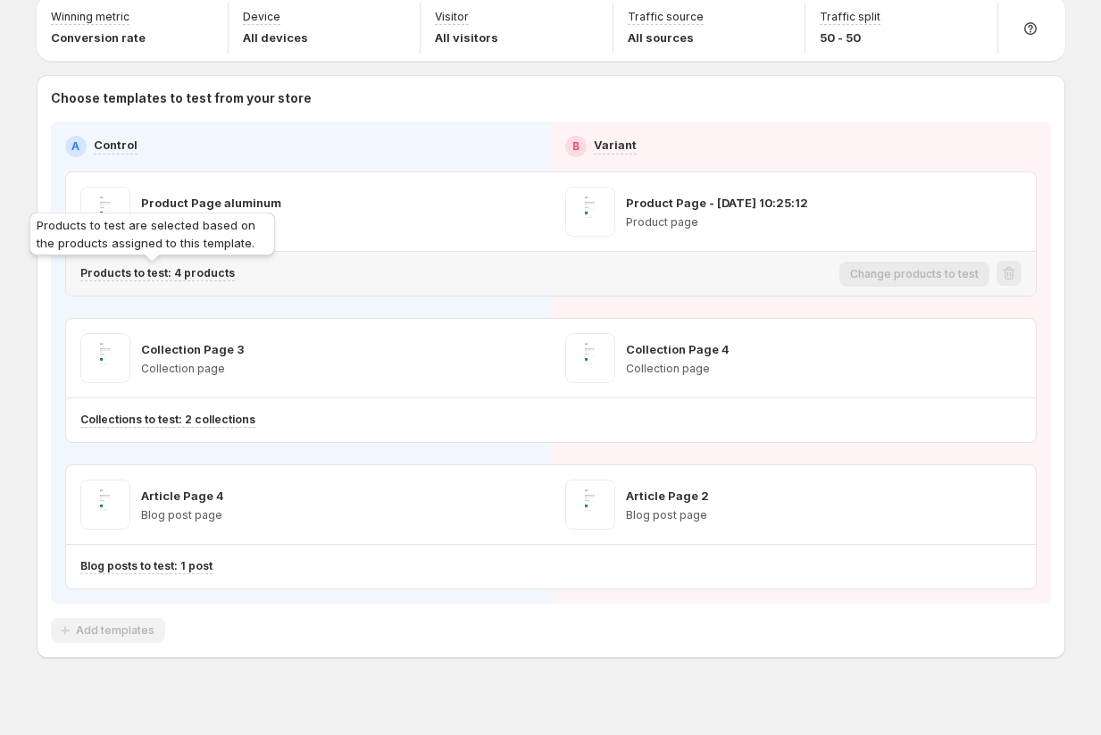
click at [201, 274] on p "Products to test: 4 products" at bounding box center [157, 273] width 154 height 14
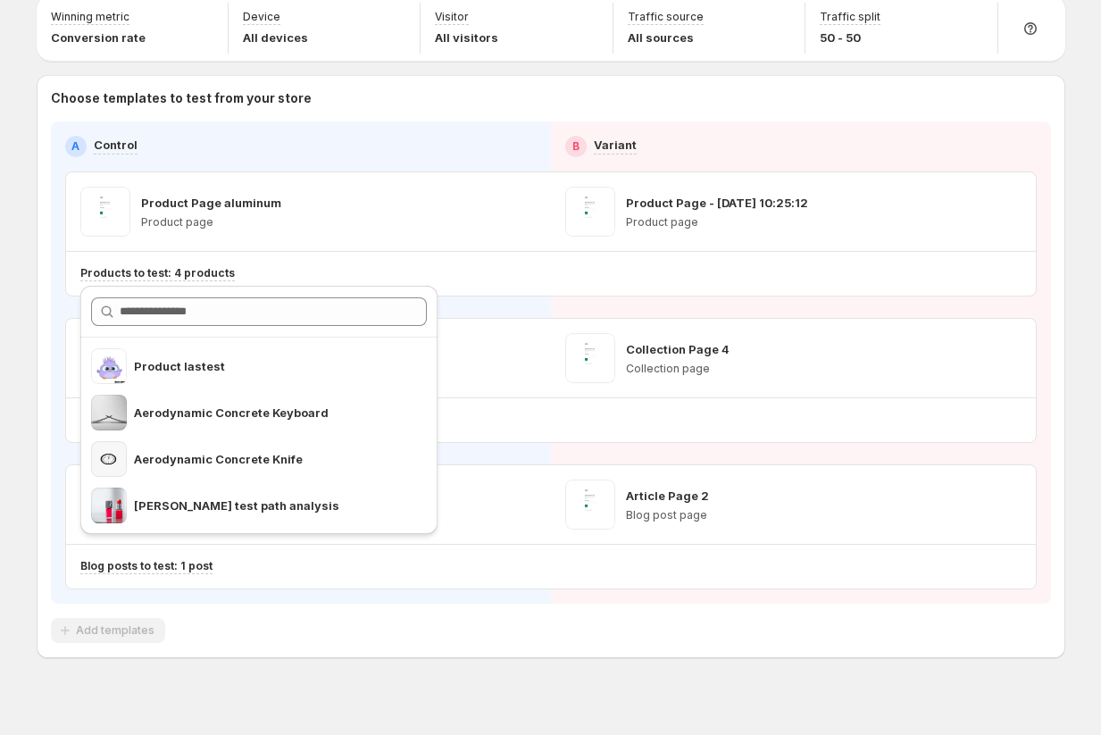
click at [29, 379] on div "Multipage experiment - Aug 19, 10:12:57. This page is ready Multipage experimen…" at bounding box center [550, 341] width 1071 height 827
